Goal: Find specific page/section: Find specific page/section

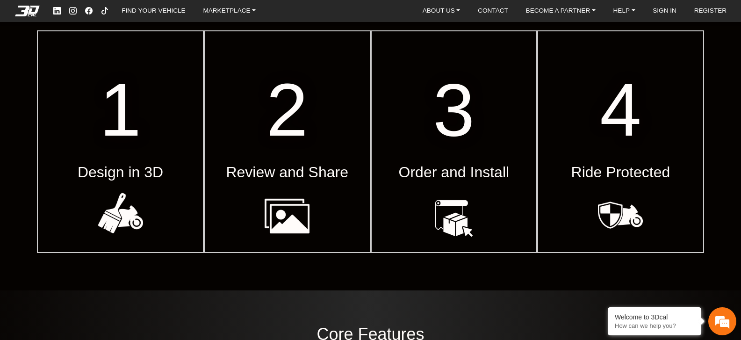
scroll to position [372, 0]
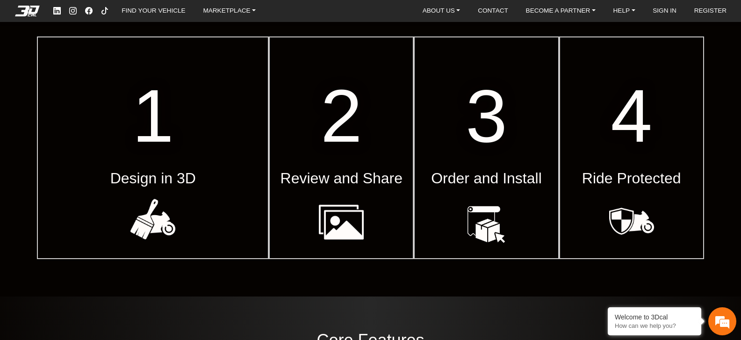
click at [138, 210] on em at bounding box center [152, 220] width 75 height 45
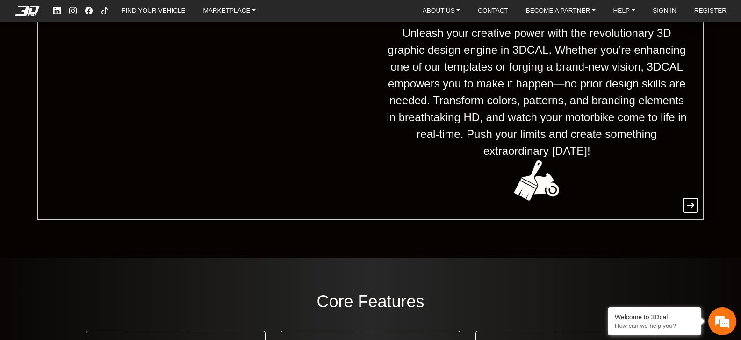
scroll to position [423, 0]
click at [692, 203] on icon at bounding box center [690, 204] width 15 height 17
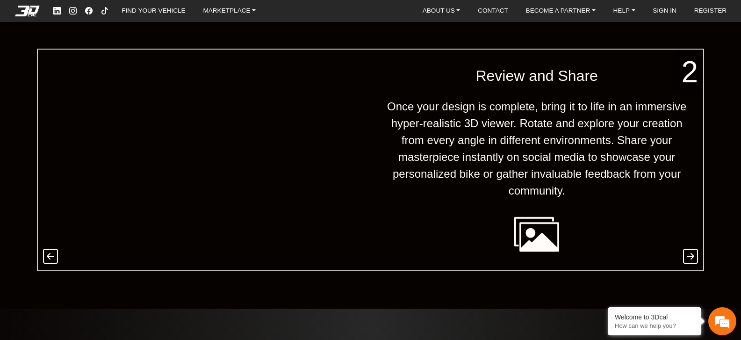
scroll to position [0, 0]
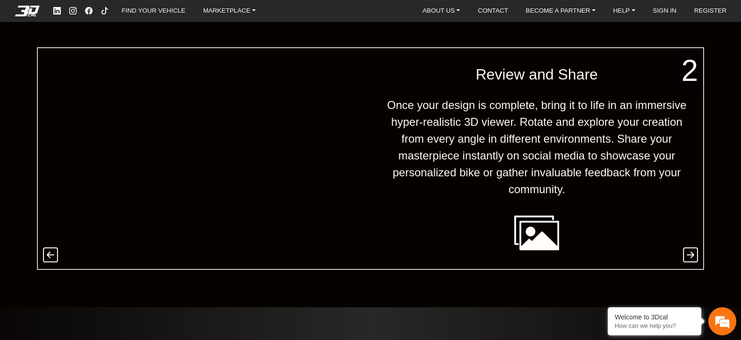
click at [686, 250] on icon at bounding box center [690, 255] width 15 height 17
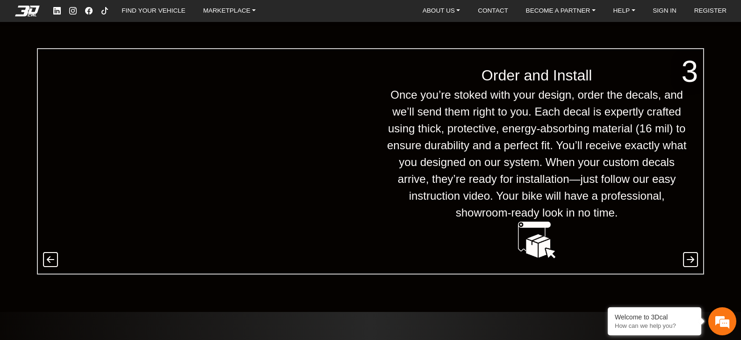
click at [691, 256] on icon at bounding box center [690, 260] width 15 height 17
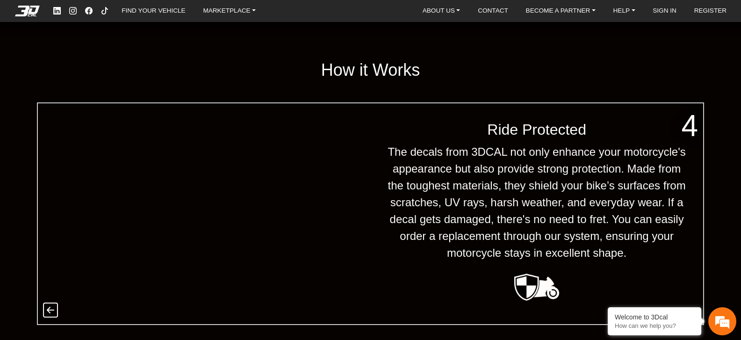
scroll to position [305, 0]
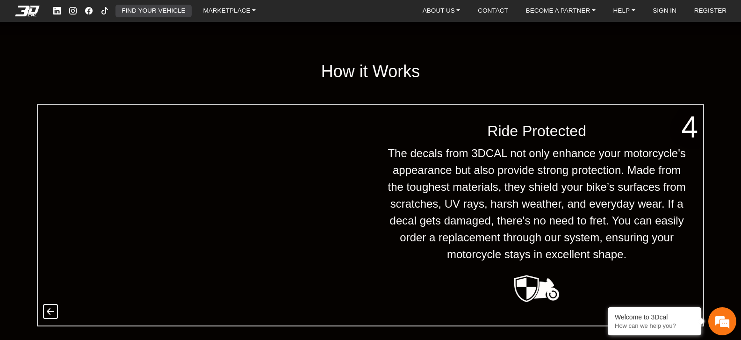
click at [129, 7] on link "FIND YOUR VEHICLE" at bounding box center [153, 11] width 71 height 13
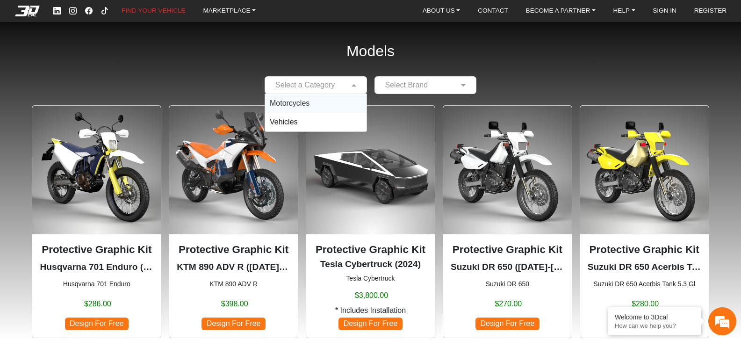
click at [309, 86] on input "text" at bounding box center [306, 84] width 73 height 11
click at [307, 101] on span "Motorcycles" at bounding box center [290, 103] width 40 height 8
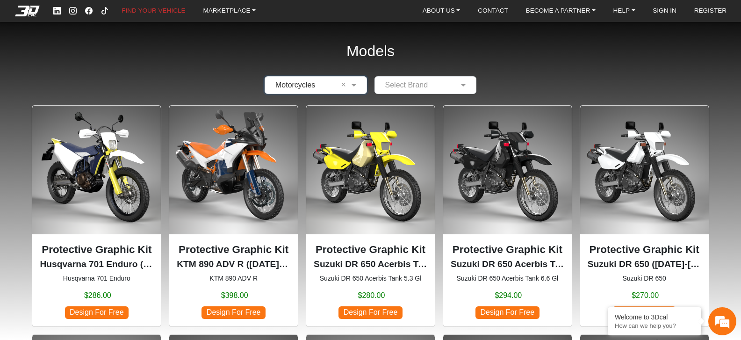
click at [403, 81] on input "text" at bounding box center [416, 84] width 73 height 11
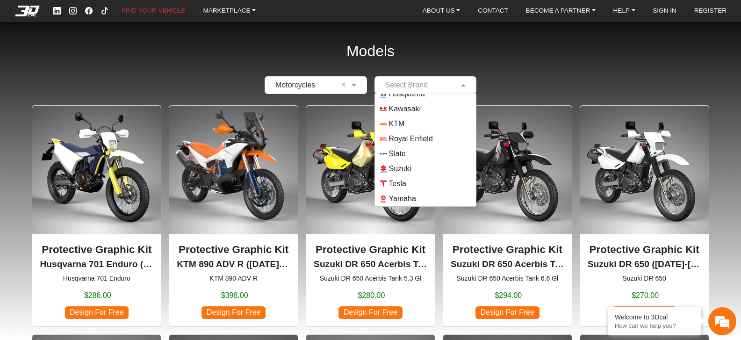
scroll to position [82, 0]
click at [411, 167] on span "Suzuki" at bounding box center [400, 168] width 22 height 11
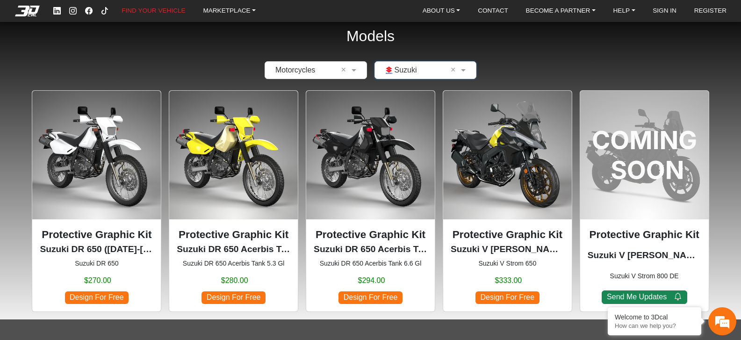
scroll to position [13, 0]
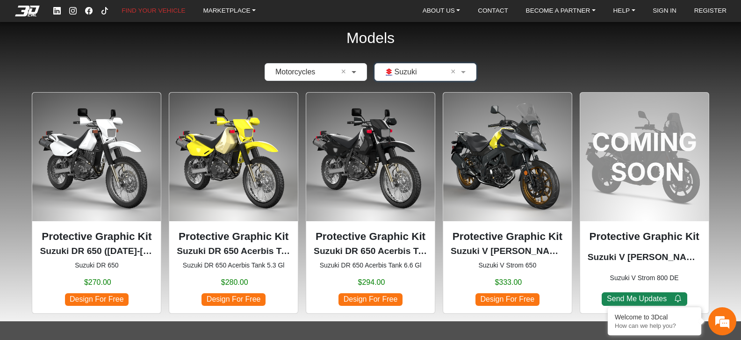
click at [353, 68] on span at bounding box center [355, 71] width 12 height 11
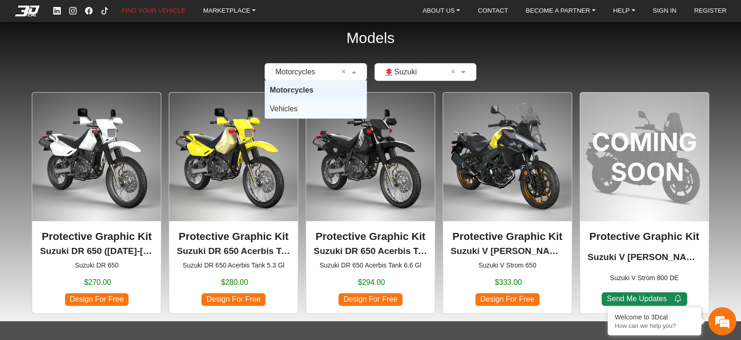
click at [317, 112] on div "Vehicles" at bounding box center [315, 109] width 101 height 19
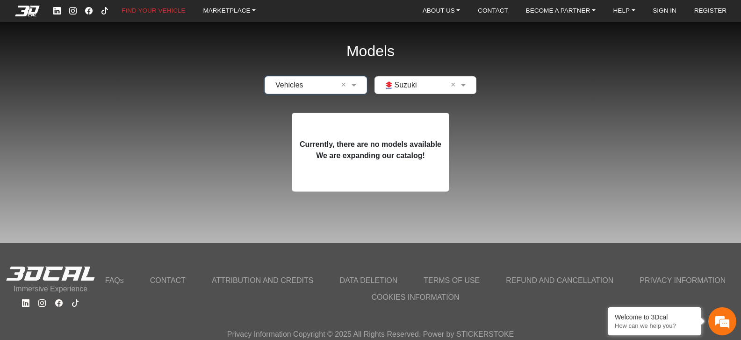
click at [236, 130] on div "Models × Vehicles × × Suzuki × Currently, there are no models available We are …" at bounding box center [370, 103] width 741 height 207
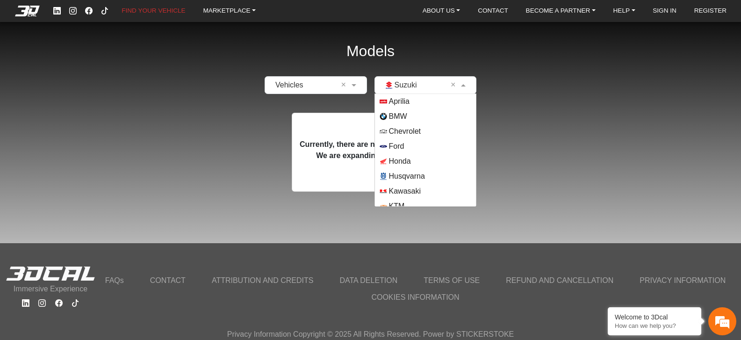
click at [464, 84] on span at bounding box center [465, 84] width 12 height 11
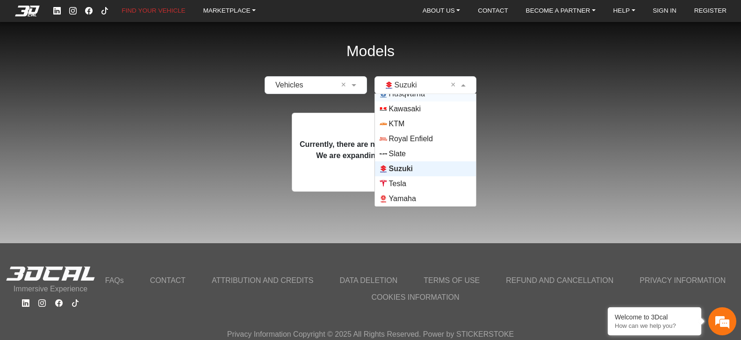
scroll to position [76, 0]
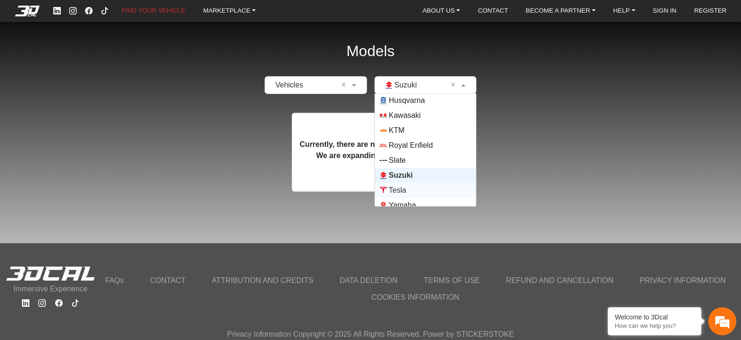
click at [406, 187] on span "Tesla" at bounding box center [397, 190] width 17 height 11
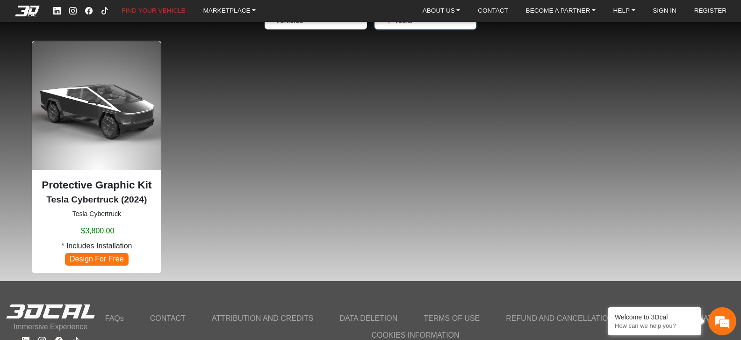
scroll to position [66, 0]
